Goal: Check status: Check status

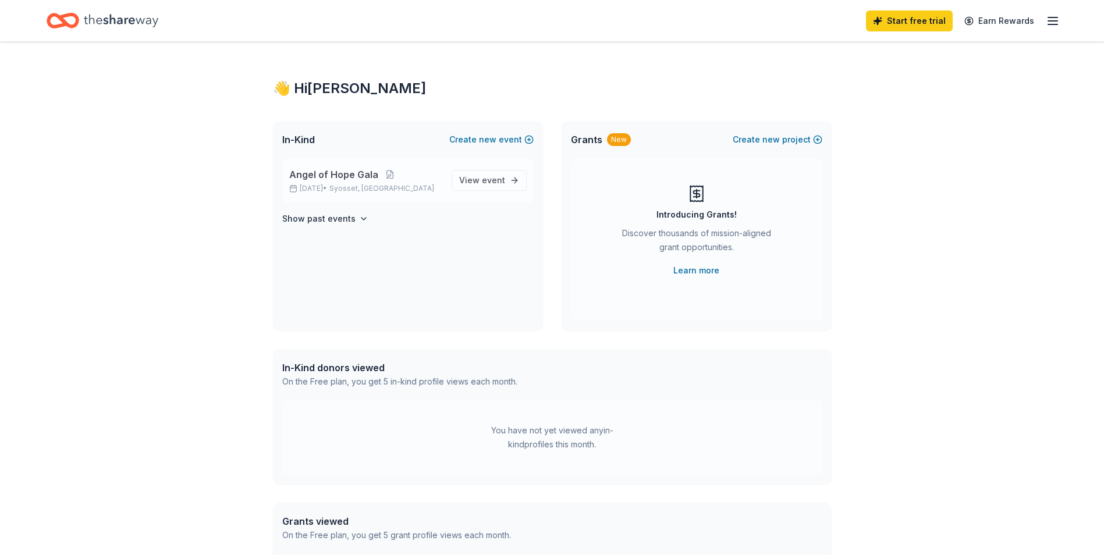
click at [344, 176] on span "Angel of Hope Gala" at bounding box center [333, 175] width 89 height 14
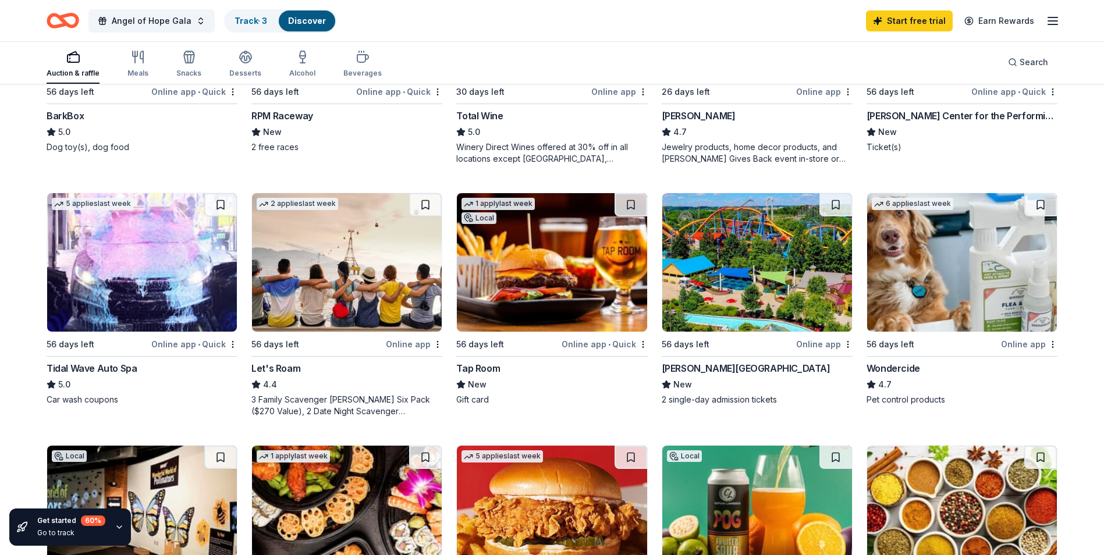
scroll to position [524, 0]
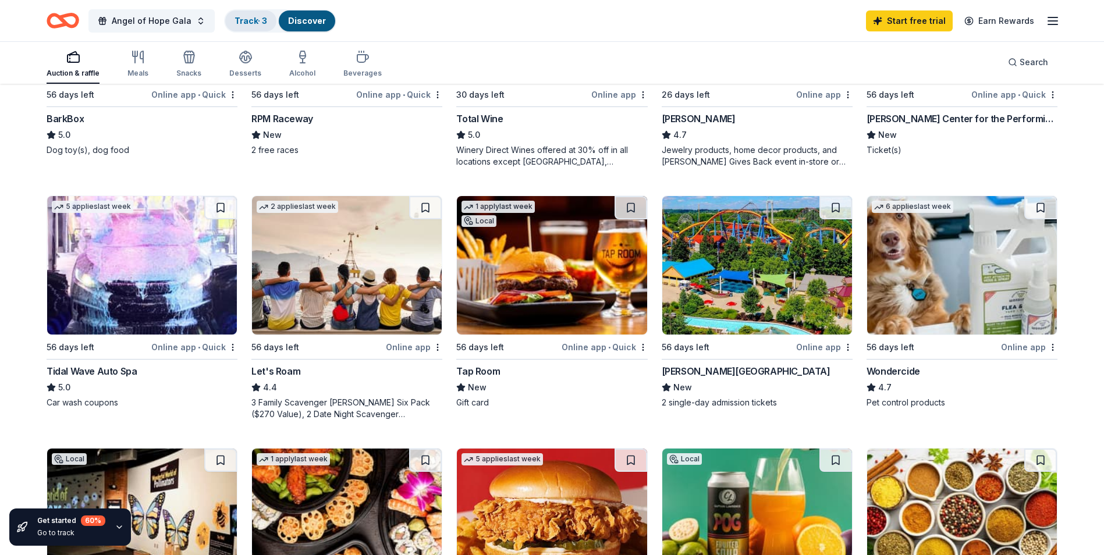
click at [255, 19] on link "Track · 3" at bounding box center [251, 21] width 33 height 10
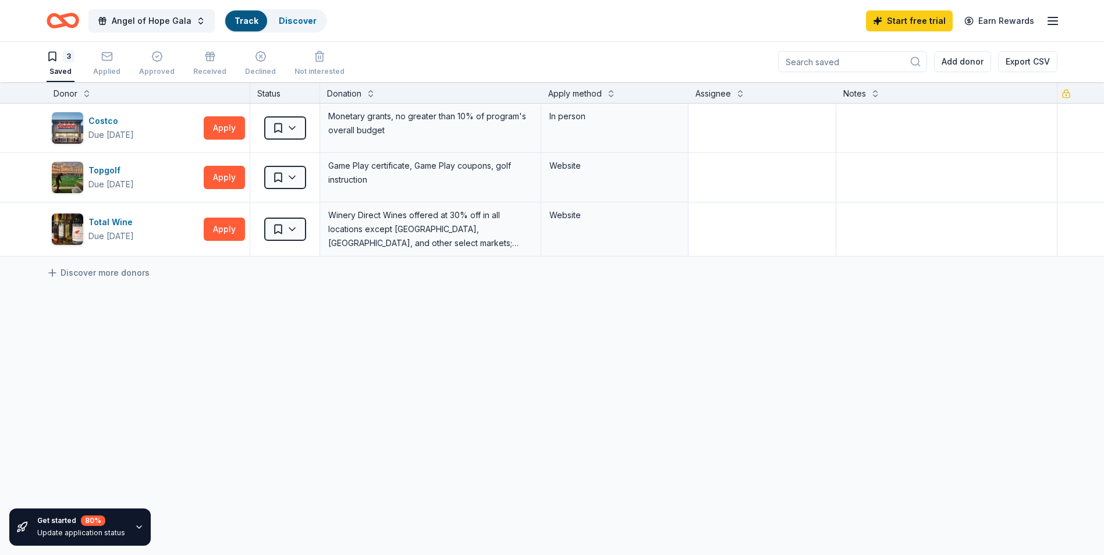
scroll to position [1, 0]
click at [100, 73] on div "Applied" at bounding box center [106, 71] width 27 height 9
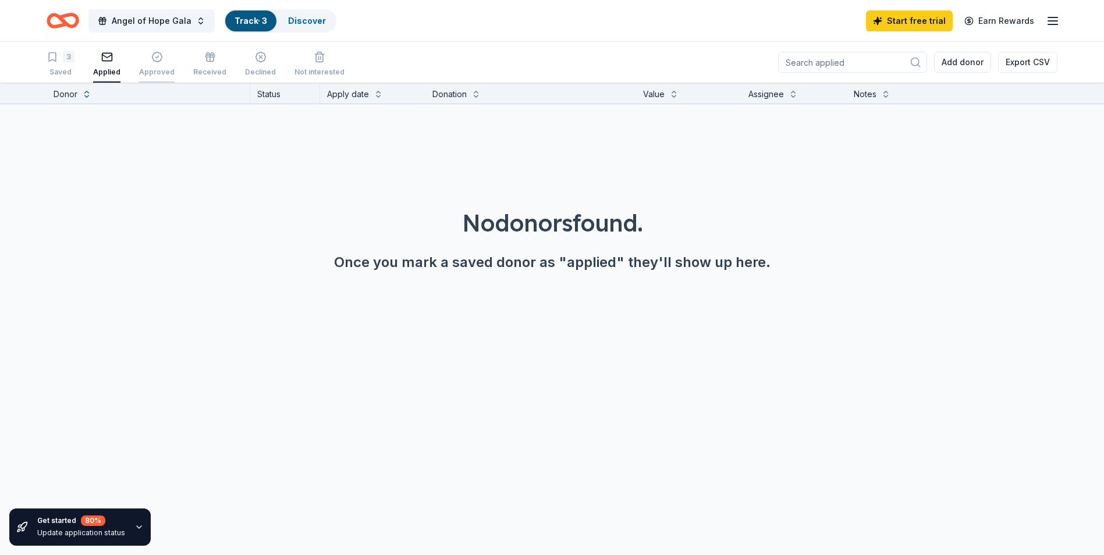
click at [142, 66] on div "Approved" at bounding box center [156, 64] width 35 height 26
click at [204, 66] on div "Received" at bounding box center [209, 64] width 33 height 26
